Goal: Transaction & Acquisition: Purchase product/service

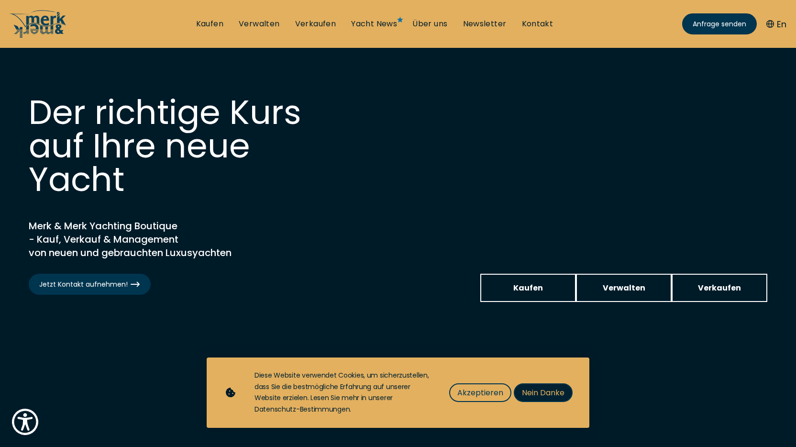
click at [529, 393] on span "Nein Danke" at bounding box center [543, 393] width 43 height 12
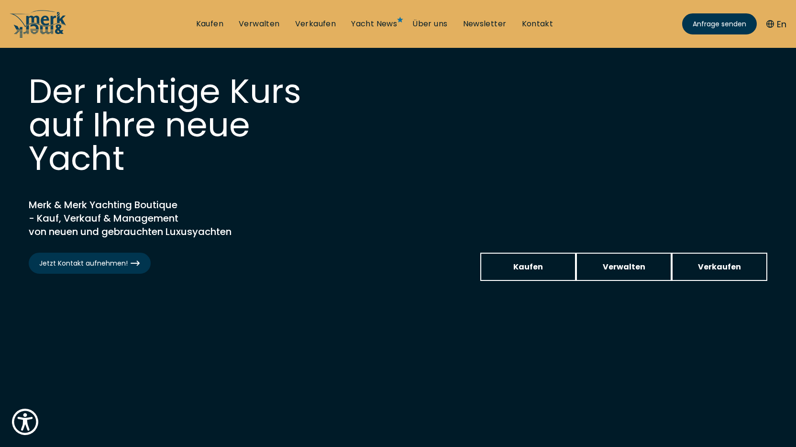
scroll to position [21, 0]
click at [525, 268] on span "Kaufen" at bounding box center [529, 267] width 30 height 12
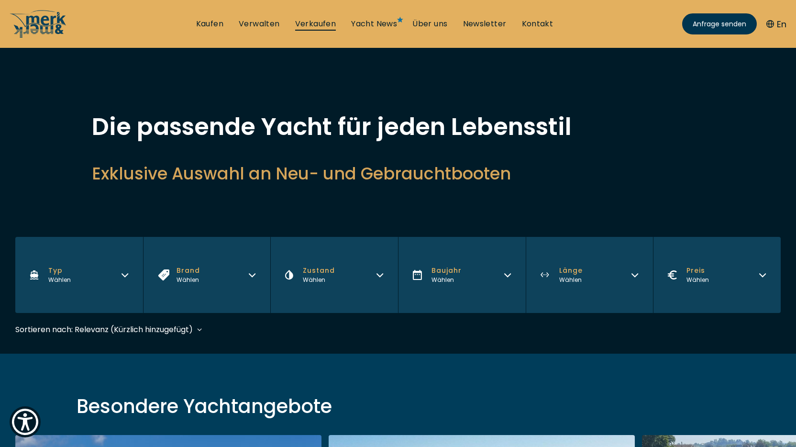
click at [325, 22] on link "Verkaufen" at bounding box center [315, 24] width 41 height 11
select select "sell"
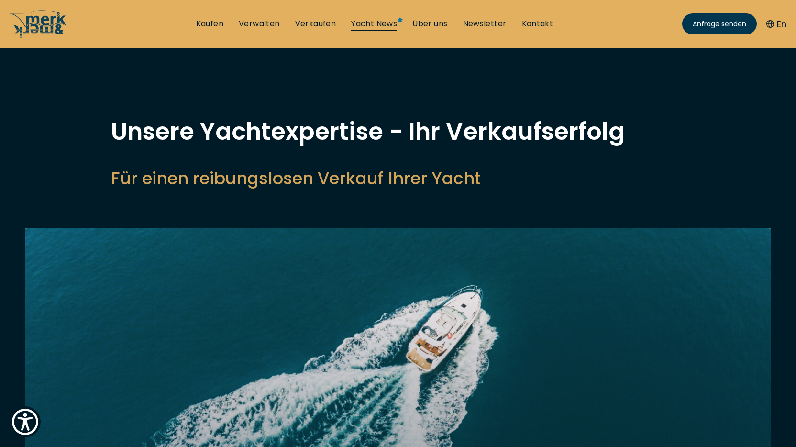
click at [379, 22] on link "Yacht News" at bounding box center [374, 24] width 46 height 11
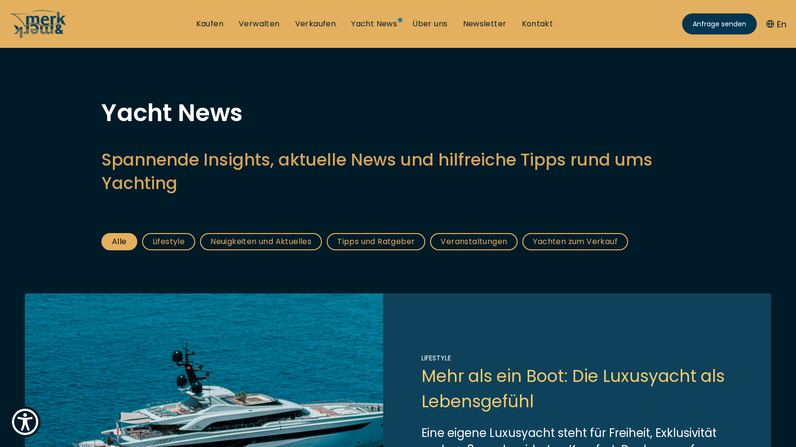
scroll to position [26, 0]
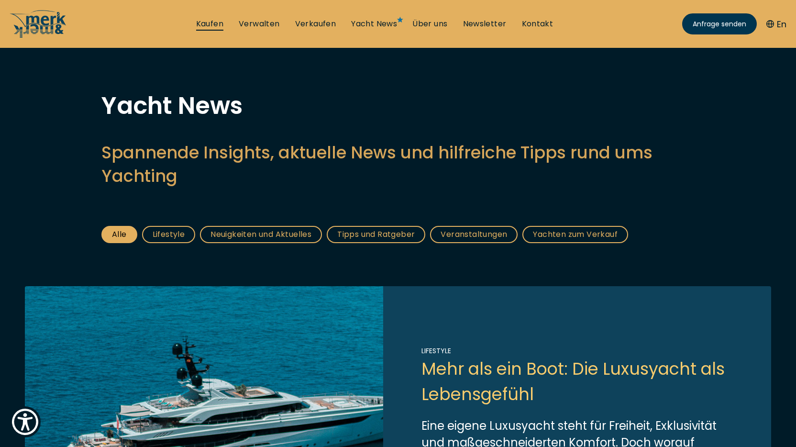
click at [212, 22] on link "Kaufen" at bounding box center [209, 24] width 27 height 11
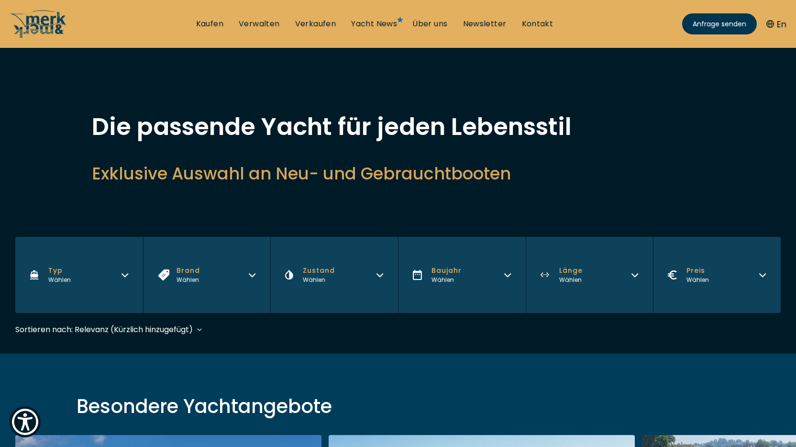
click at [255, 271] on icon "button" at bounding box center [252, 274] width 8 height 8
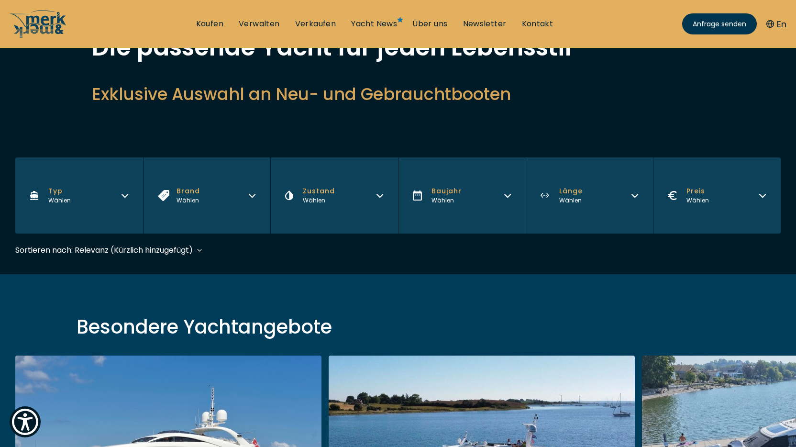
scroll to position [90, 0]
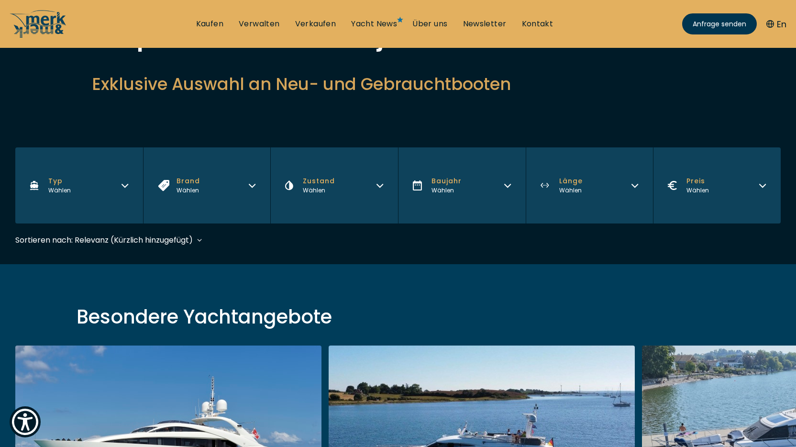
click at [252, 188] on icon "button" at bounding box center [252, 184] width 8 height 8
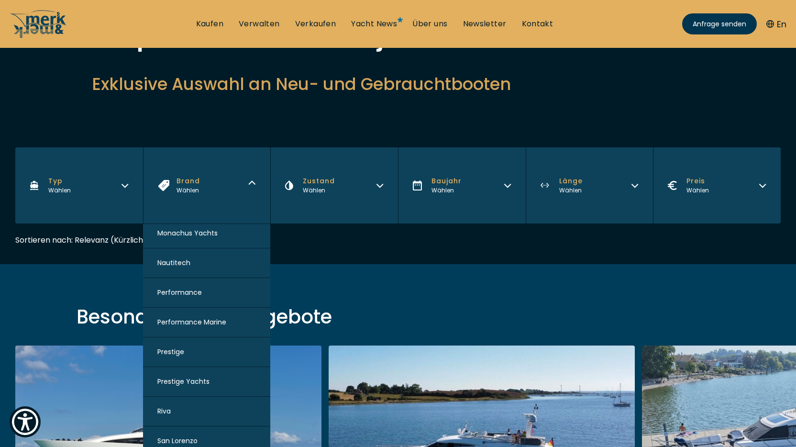
scroll to position [896, 0]
click at [198, 295] on span "Performance" at bounding box center [179, 293] width 45 height 10
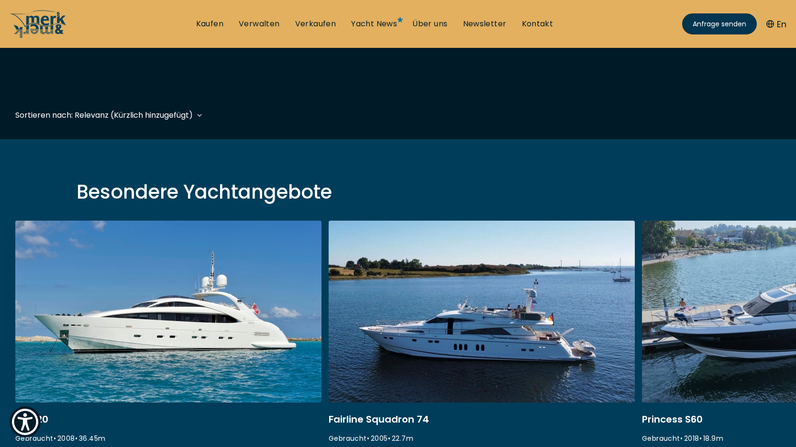
scroll to position [237, 0]
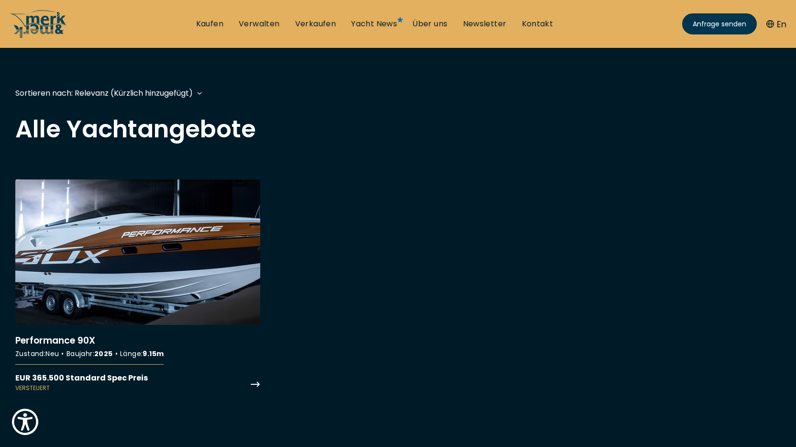
scroll to position [237, 0]
click at [37, 253] on link "More details about Performance 90X" at bounding box center [137, 285] width 245 height 213
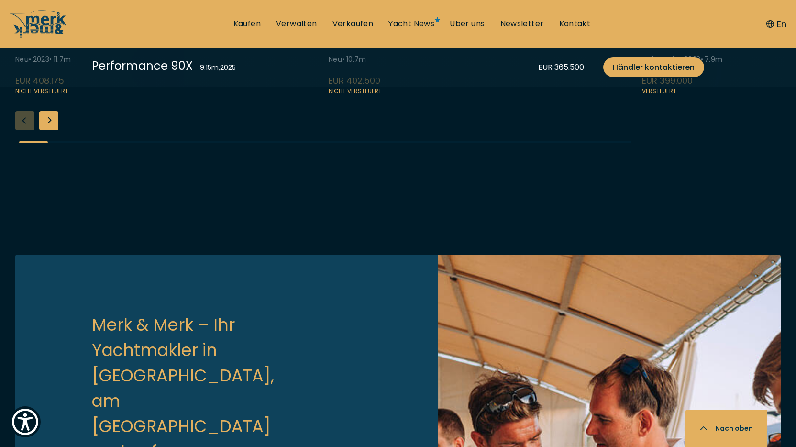
scroll to position [2512, 0]
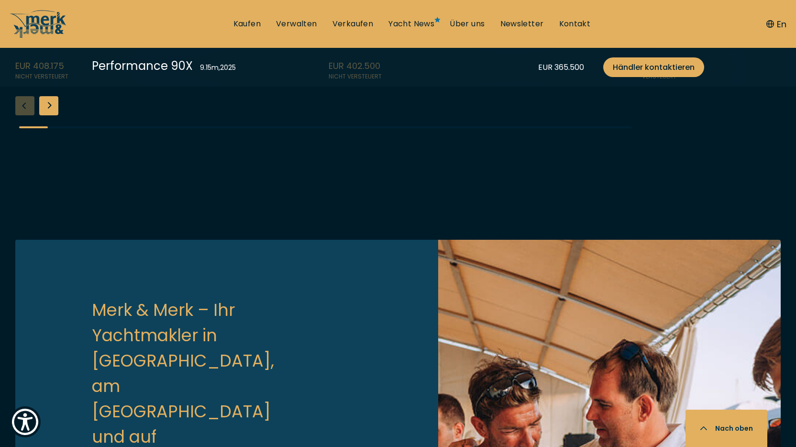
click at [51, 115] on div "Next slide" at bounding box center [48, 105] width 19 height 19
click at [49, 115] on div "Next slide" at bounding box center [48, 105] width 19 height 19
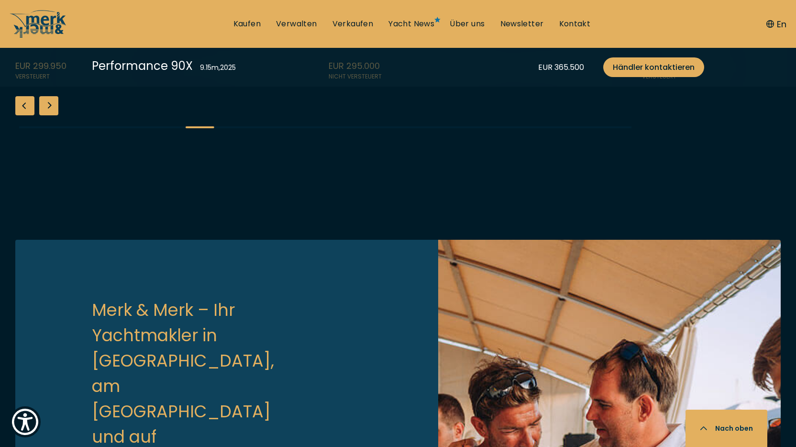
click at [49, 115] on div "Next slide" at bounding box center [48, 105] width 19 height 19
click at [47, 115] on div "Next slide" at bounding box center [48, 105] width 19 height 19
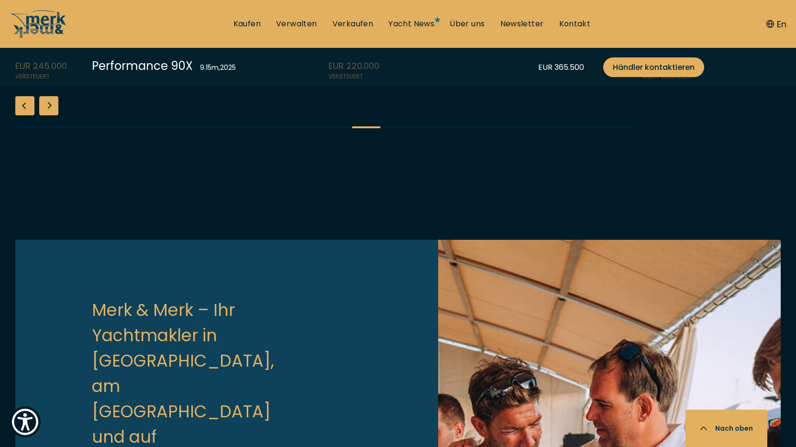
click at [47, 115] on div "Next slide" at bounding box center [48, 105] width 19 height 19
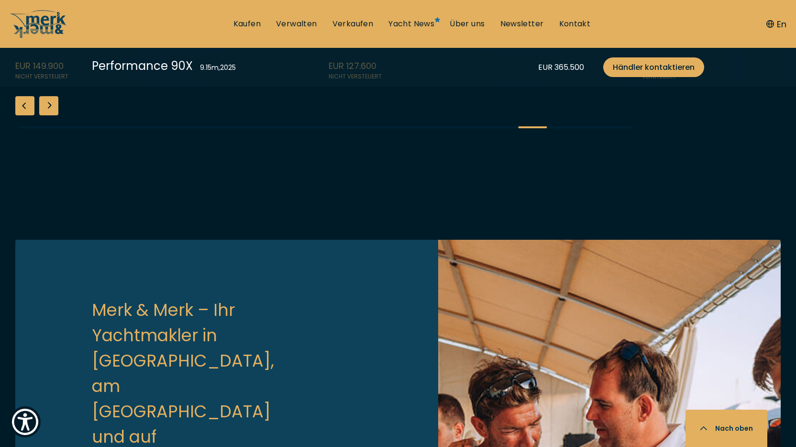
click at [49, 115] on div "Next slide" at bounding box center [48, 105] width 19 height 19
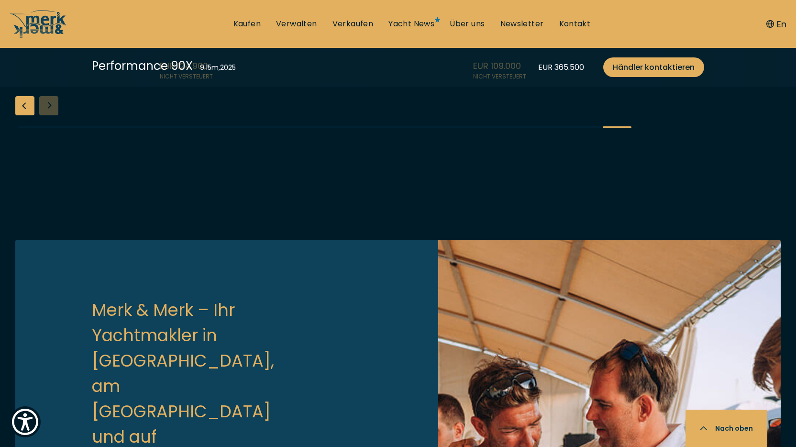
click at [20, 115] on div "Previous slide" at bounding box center [24, 105] width 19 height 19
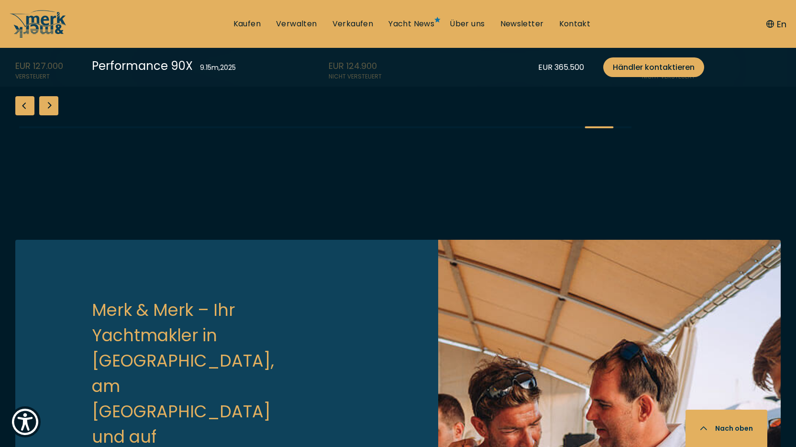
click at [24, 115] on div "Previous slide" at bounding box center [24, 105] width 19 height 19
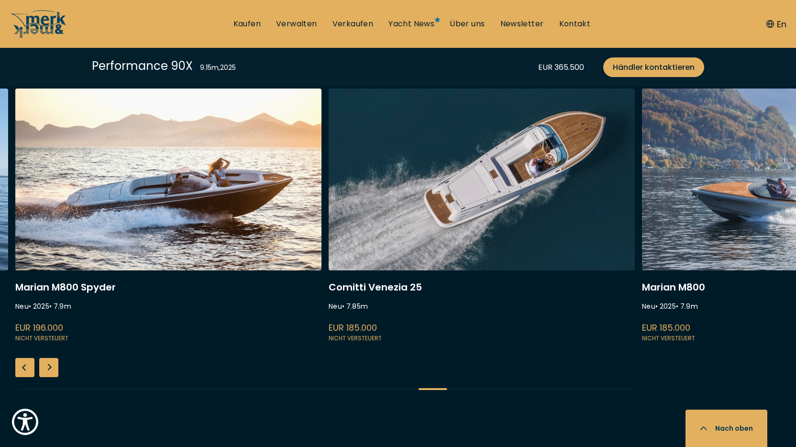
scroll to position [2244, 0]
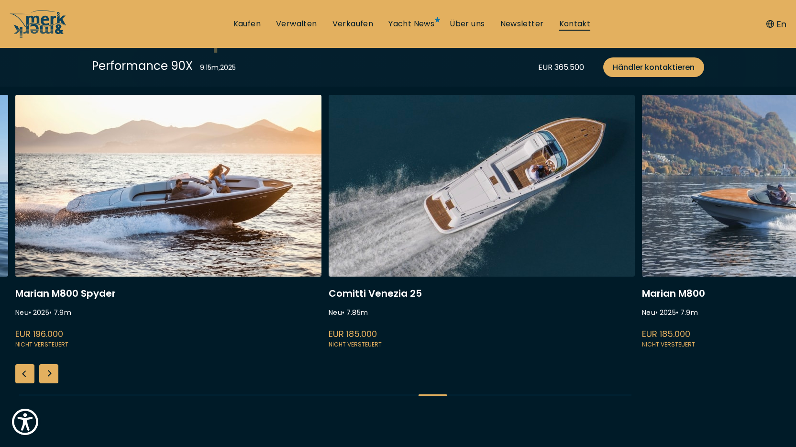
click at [570, 24] on link "Kontakt" at bounding box center [576, 24] width 32 height 11
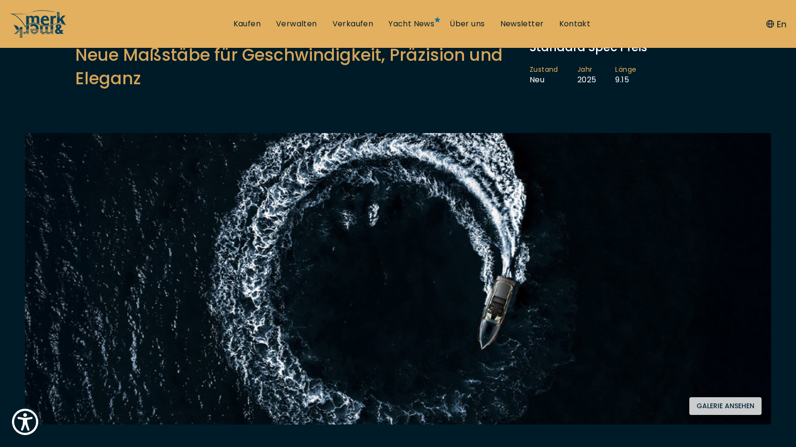
scroll to position [69, 0]
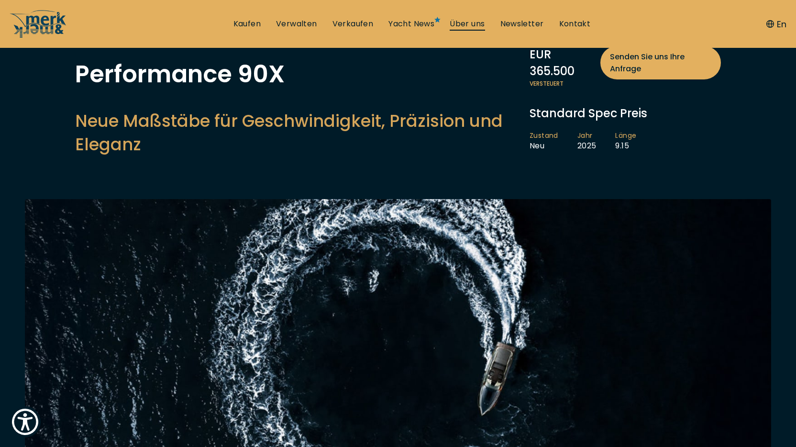
click at [464, 27] on link "Über uns" at bounding box center [467, 24] width 35 height 11
click at [513, 26] on li "Newsletter" at bounding box center [522, 24] width 59 height 11
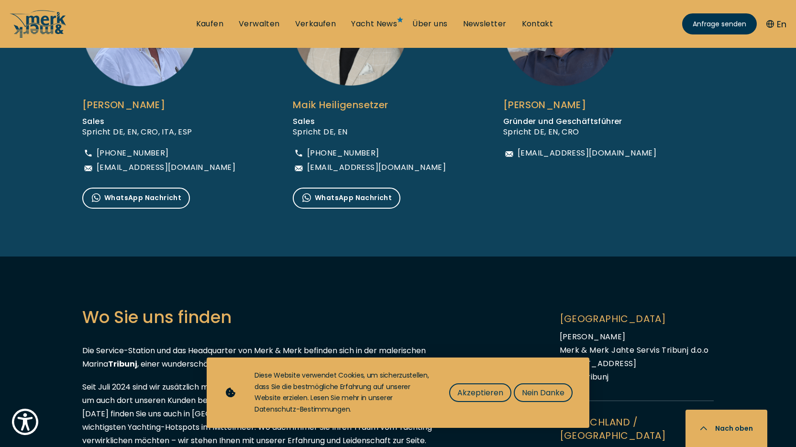
scroll to position [764, 0]
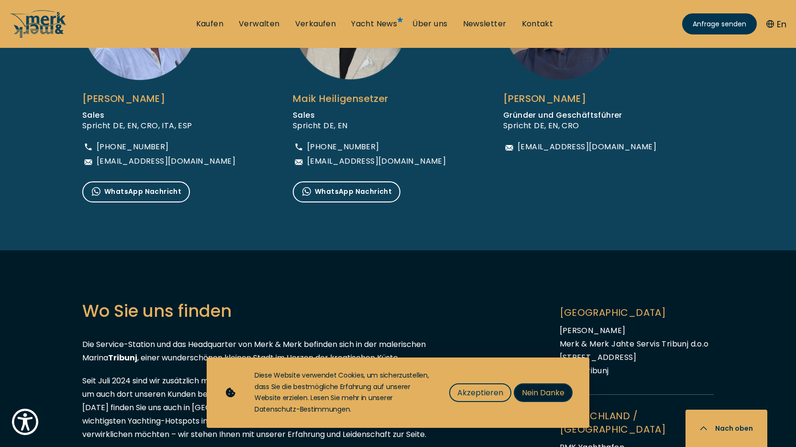
click at [537, 393] on span "Nein Danke" at bounding box center [543, 393] width 43 height 12
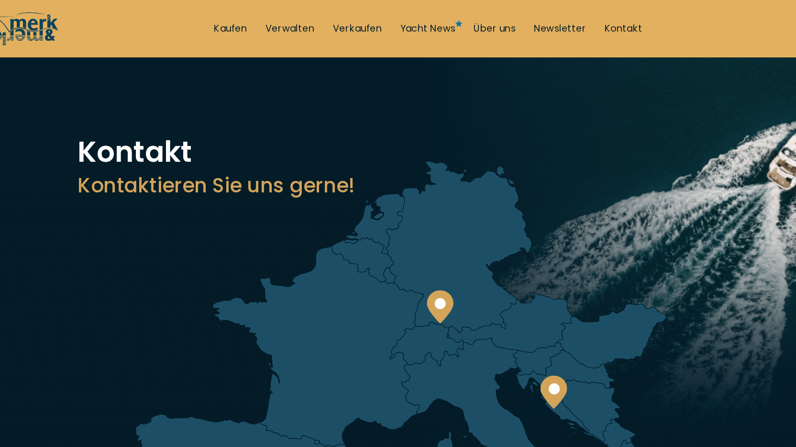
scroll to position [0, 0]
